Goal: Check status

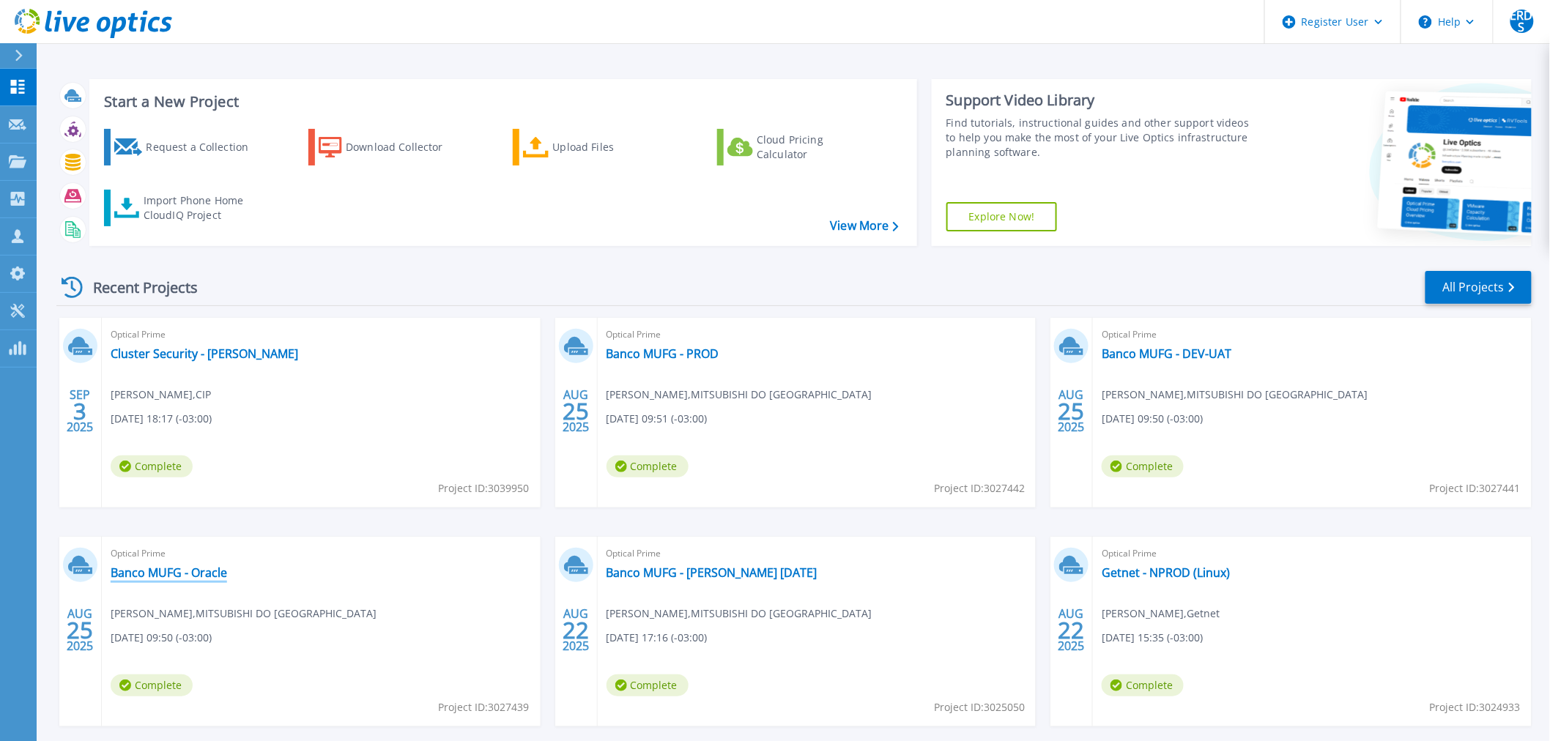
click at [185, 568] on link "Banco MUFG - Oracle" at bounding box center [169, 572] width 116 height 15
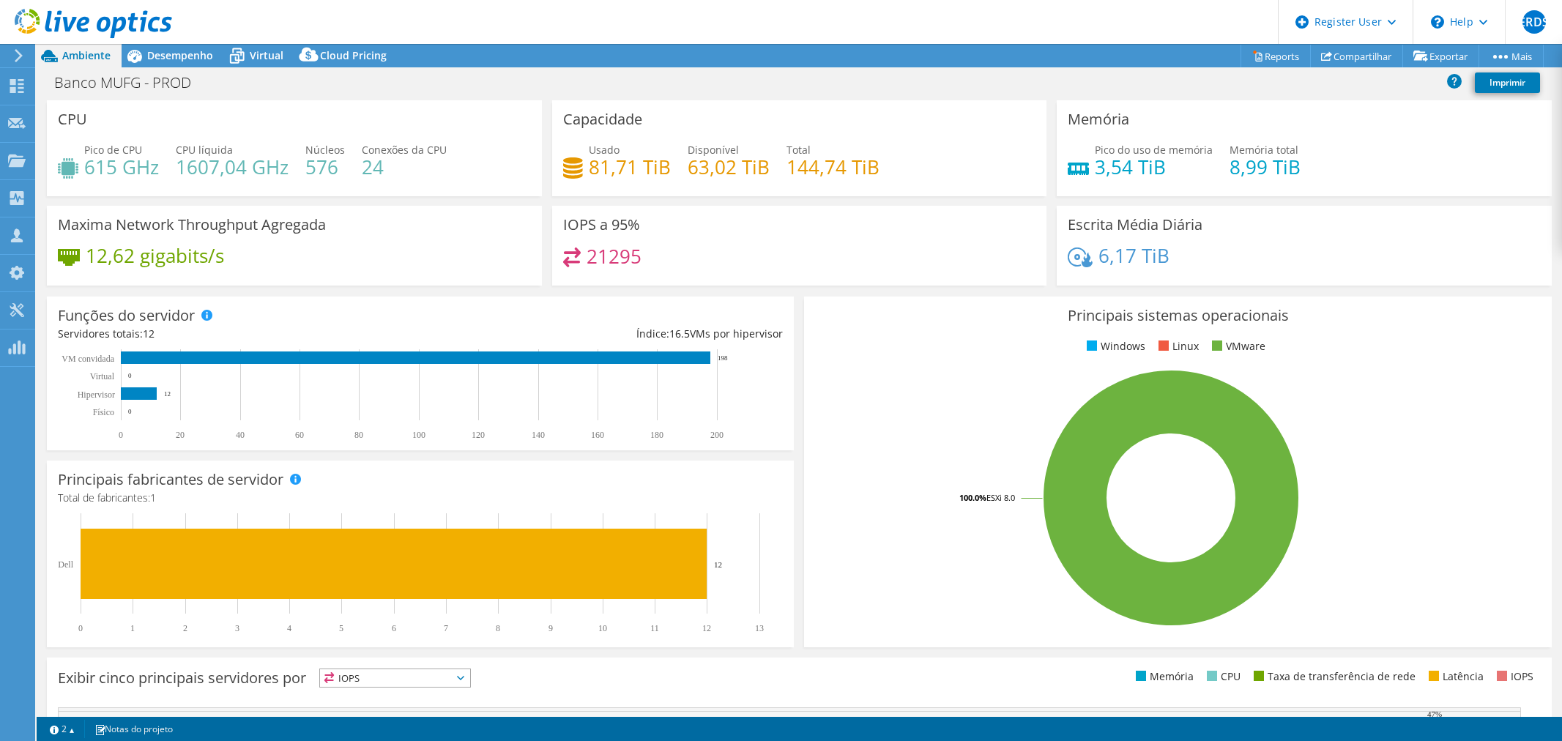
select select "USD"
click at [163, 76] on h1 "Banco MUFG - PROD" at bounding box center [131, 83] width 166 height 16
click at [166, 53] on span "Desempenho" at bounding box center [180, 55] width 66 height 14
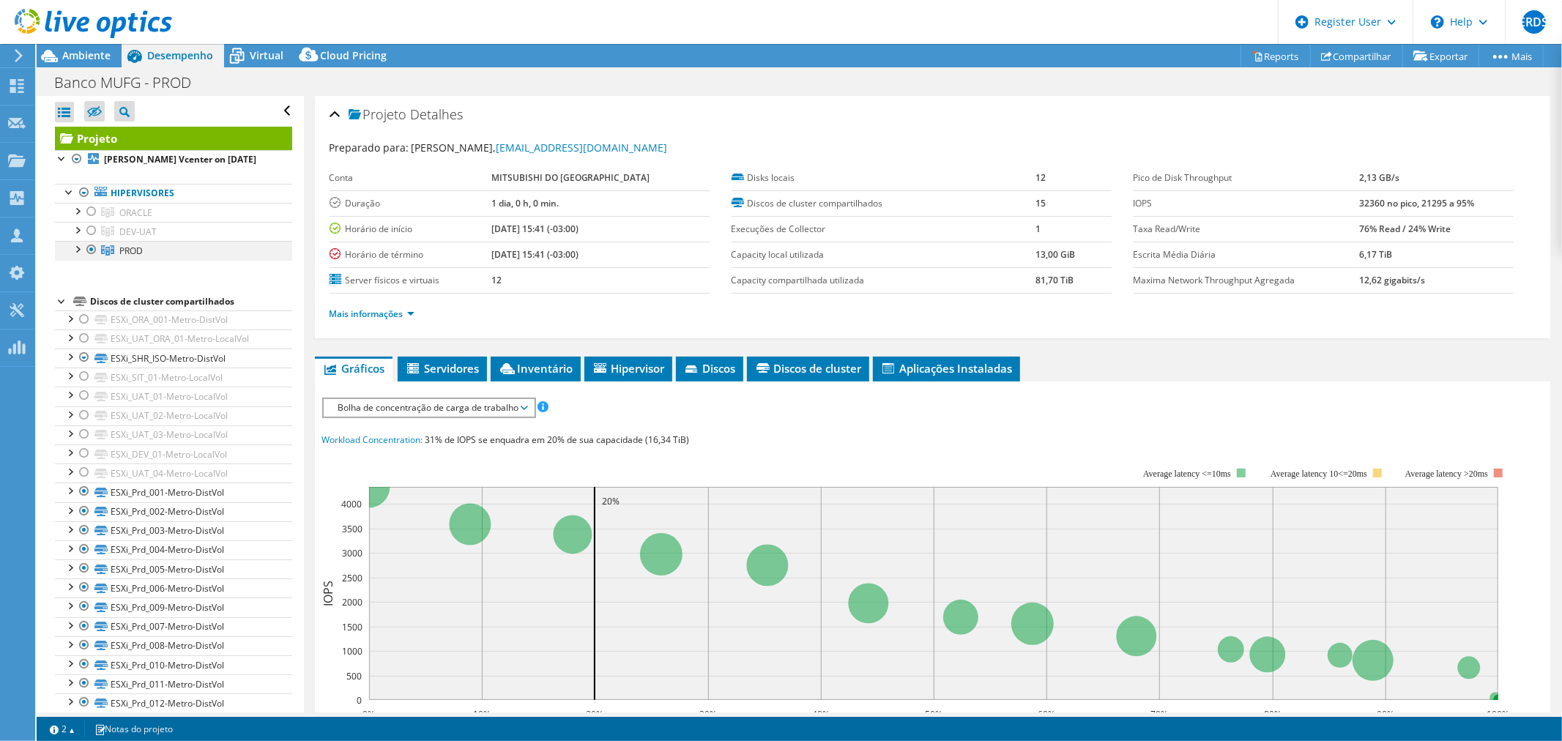
click at [81, 250] on div at bounding box center [77, 248] width 15 height 15
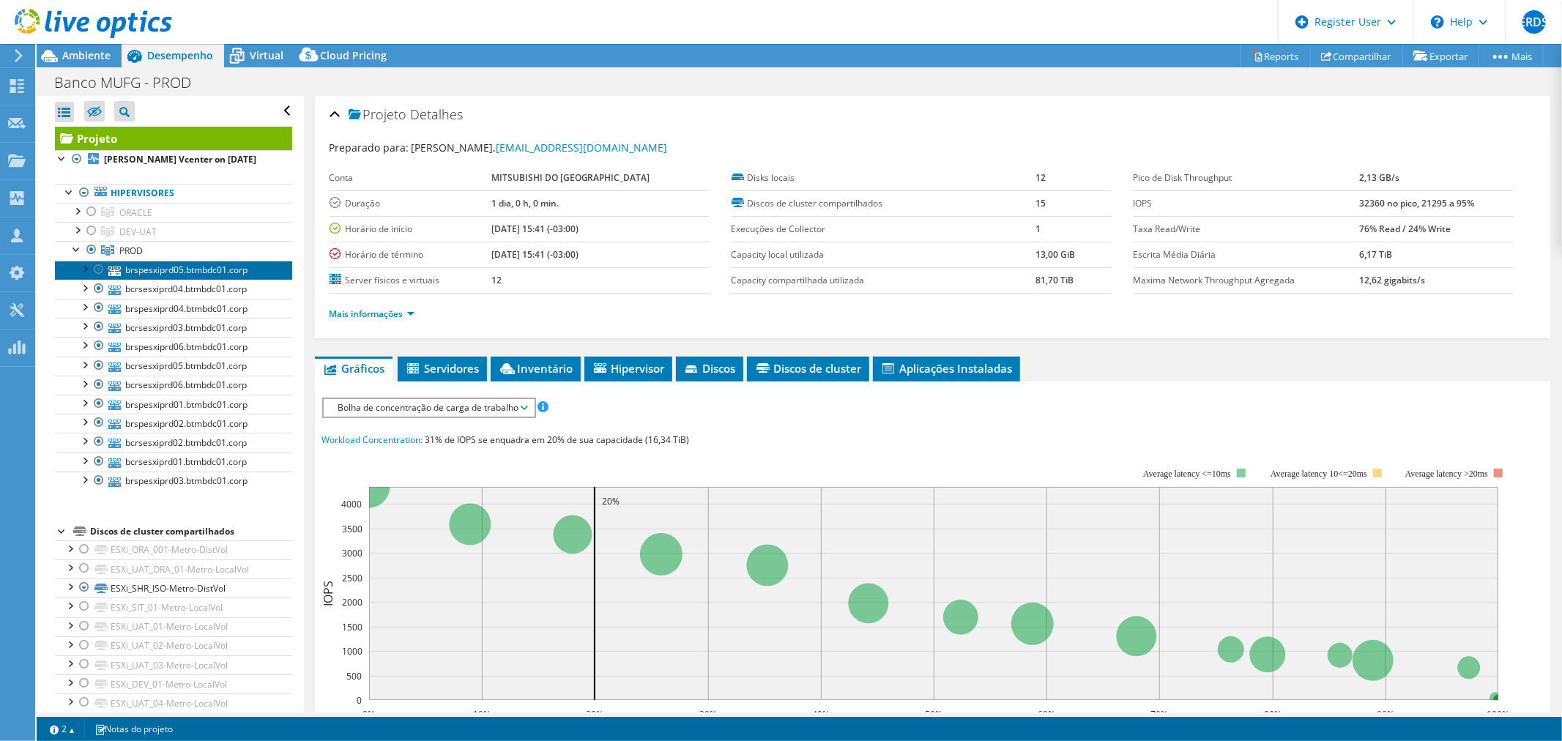
click at [169, 272] on link "brspesxiprd05.btmbdc01.corp" at bounding box center [173, 270] width 237 height 19
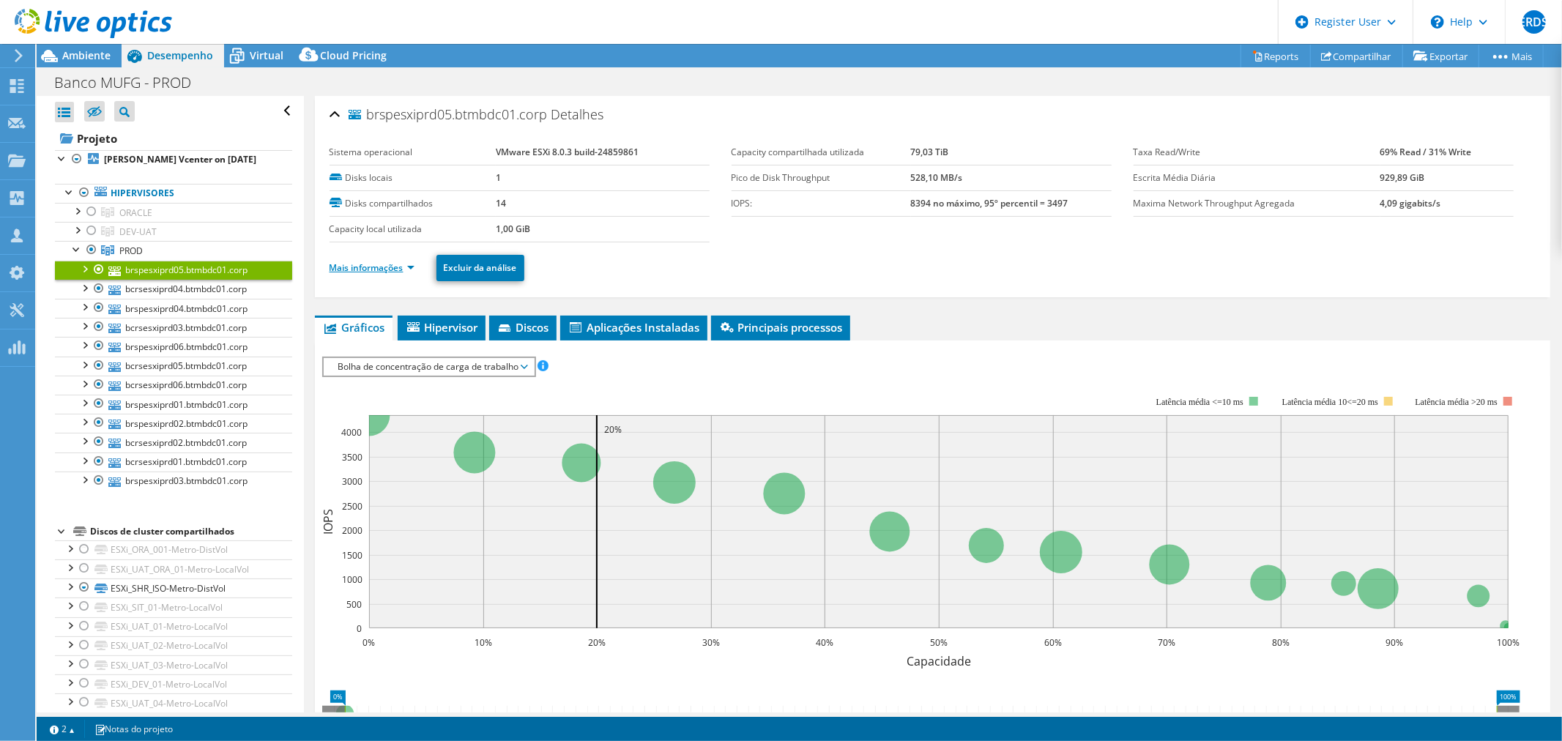
click at [407, 267] on link "Mais informações" at bounding box center [372, 267] width 85 height 12
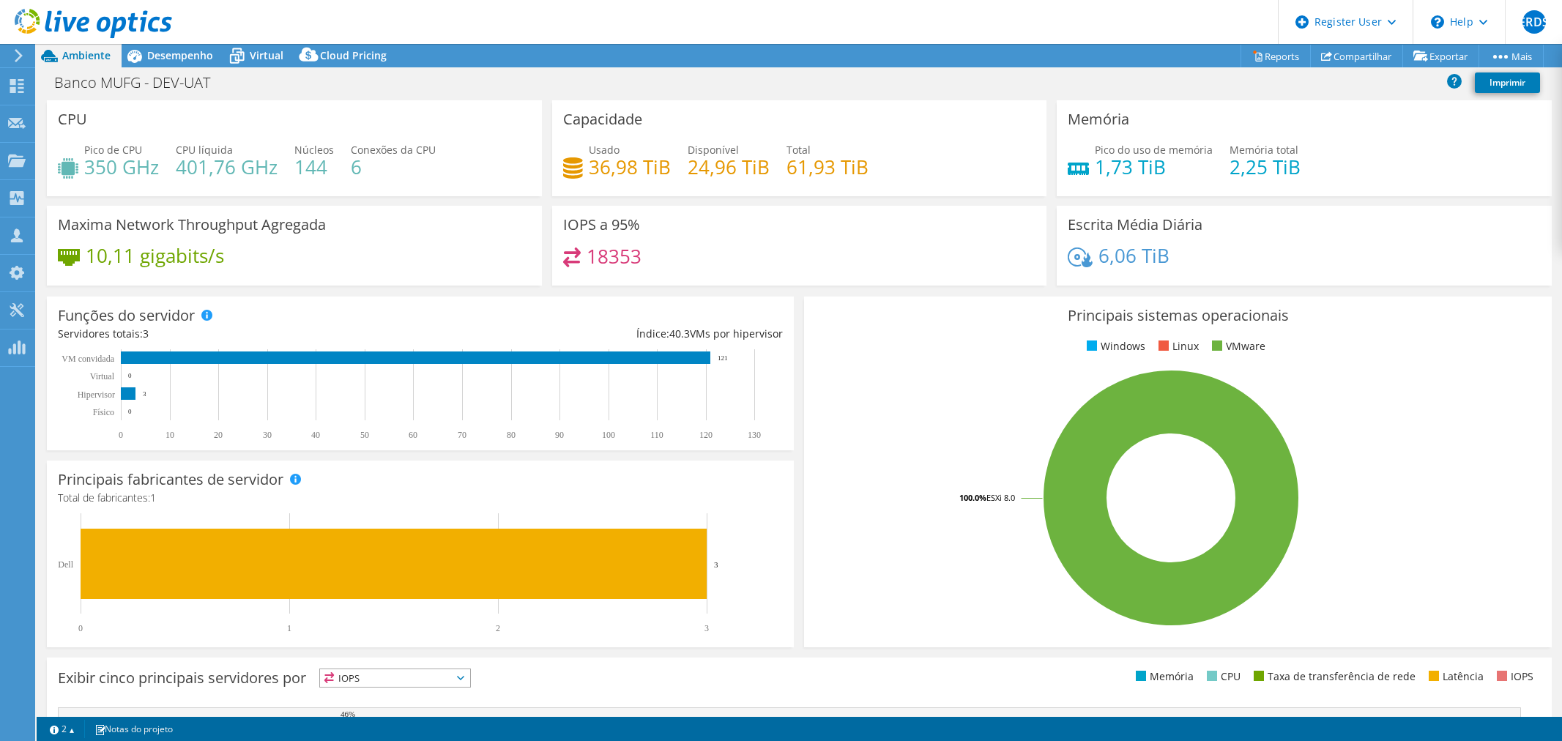
select select "USD"
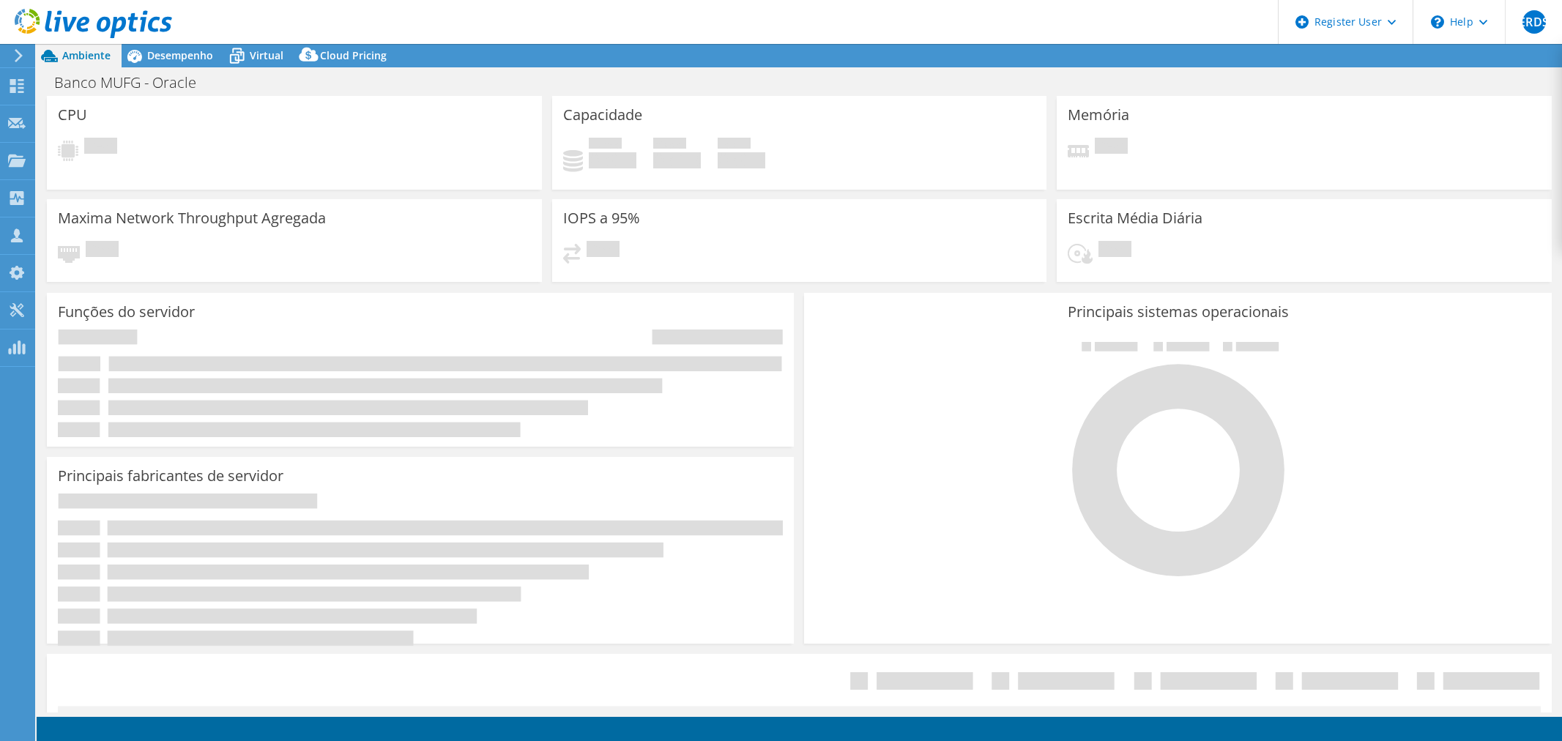
select select "USD"
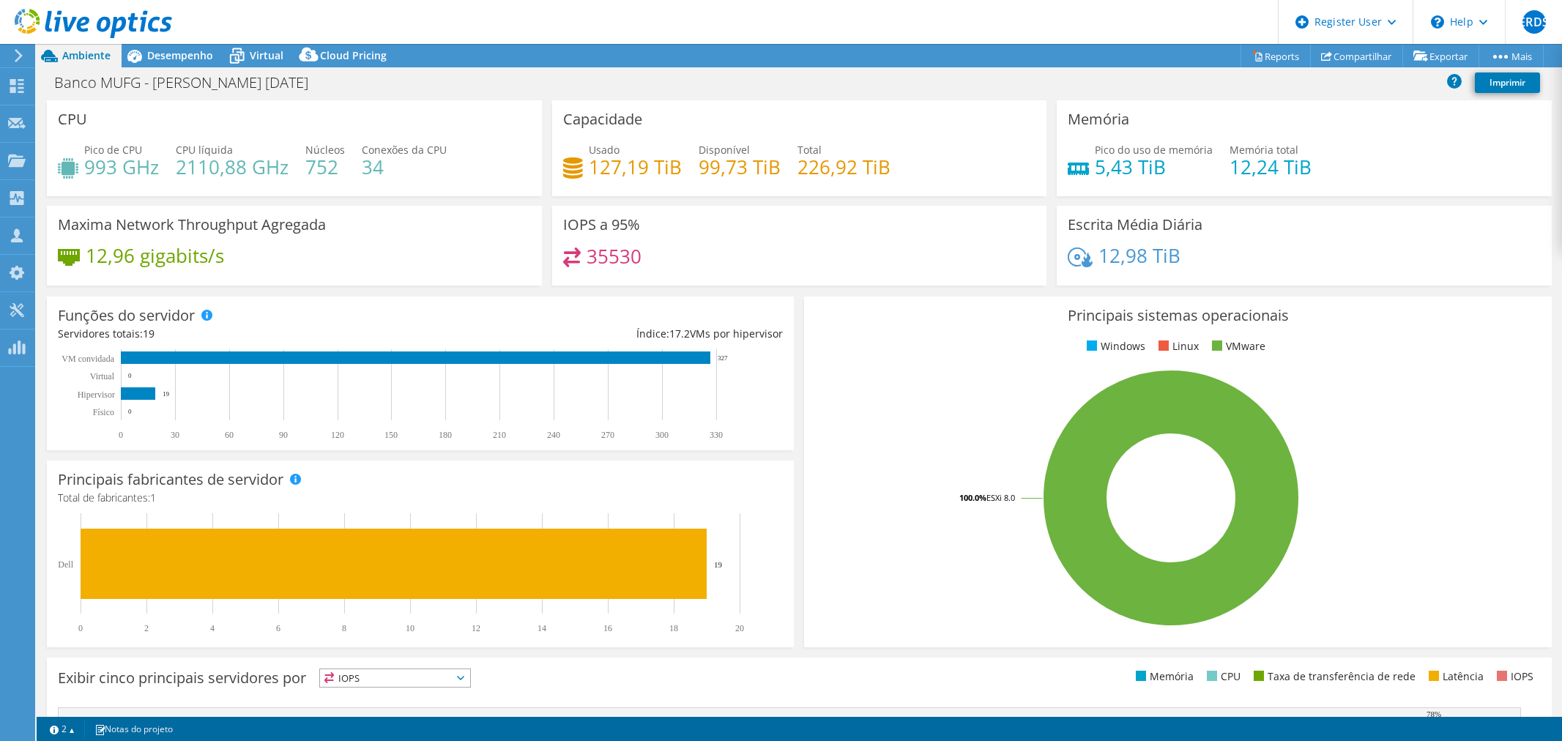
select select "USD"
